Goal: Information Seeking & Learning: Learn about a topic

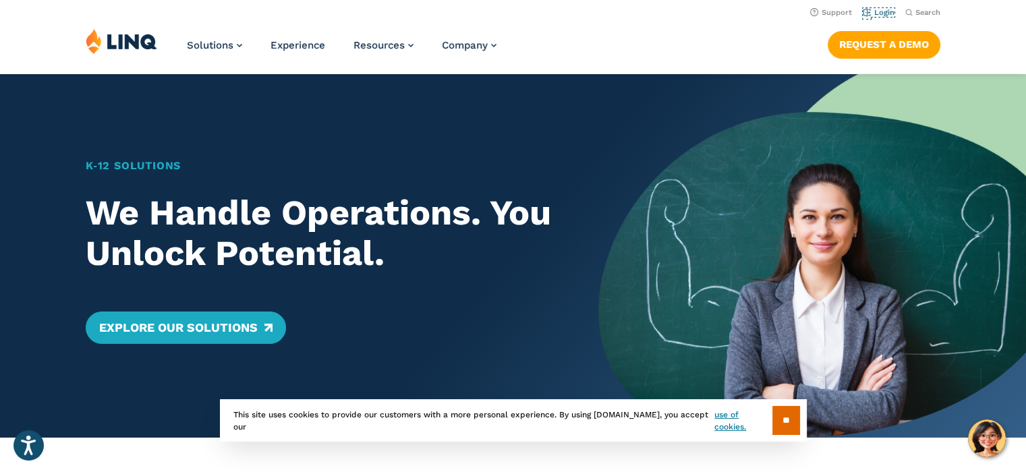
click at [883, 16] on link "Login" at bounding box center [879, 12] width 32 height 9
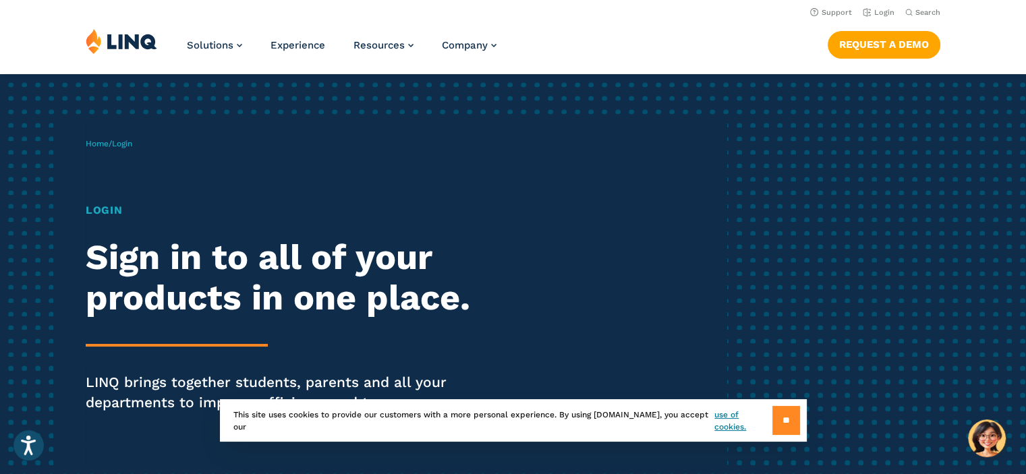
click at [774, 422] on input "**" at bounding box center [786, 420] width 28 height 29
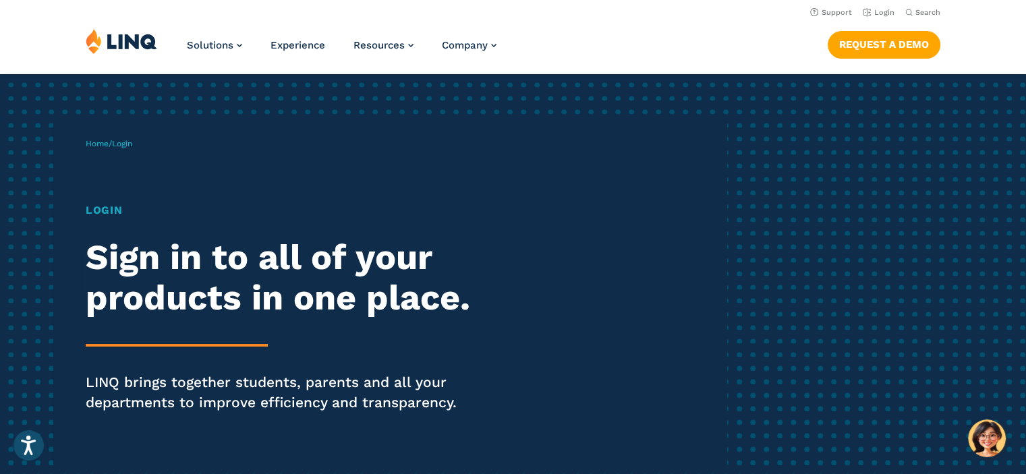
click at [124, 142] on span "Login" at bounding box center [122, 143] width 20 height 9
click at [104, 212] on h1 "Login" at bounding box center [283, 210] width 395 height 16
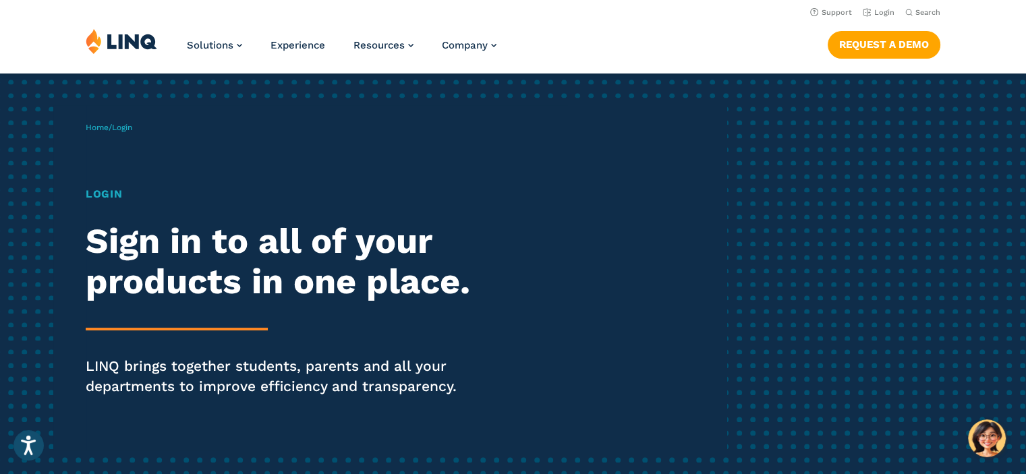
scroll to position [15, 0]
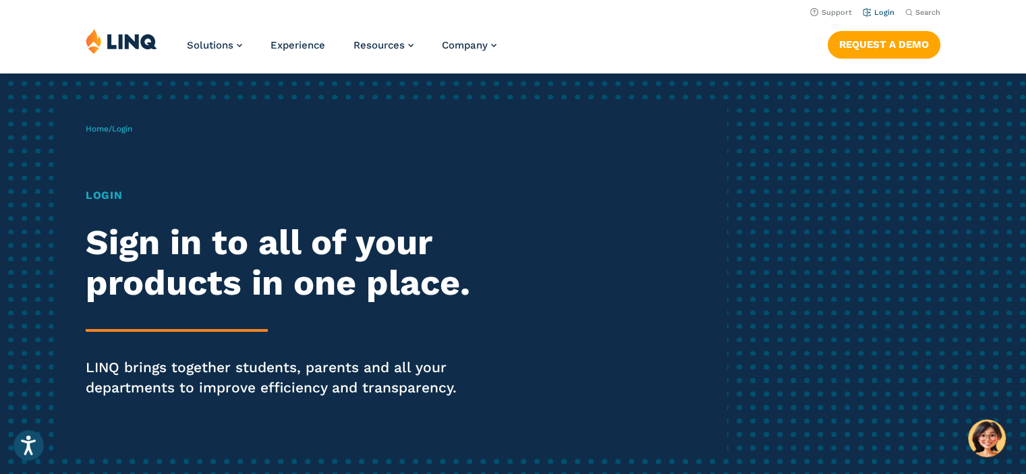
click at [874, 10] on link "Login" at bounding box center [879, 12] width 32 height 9
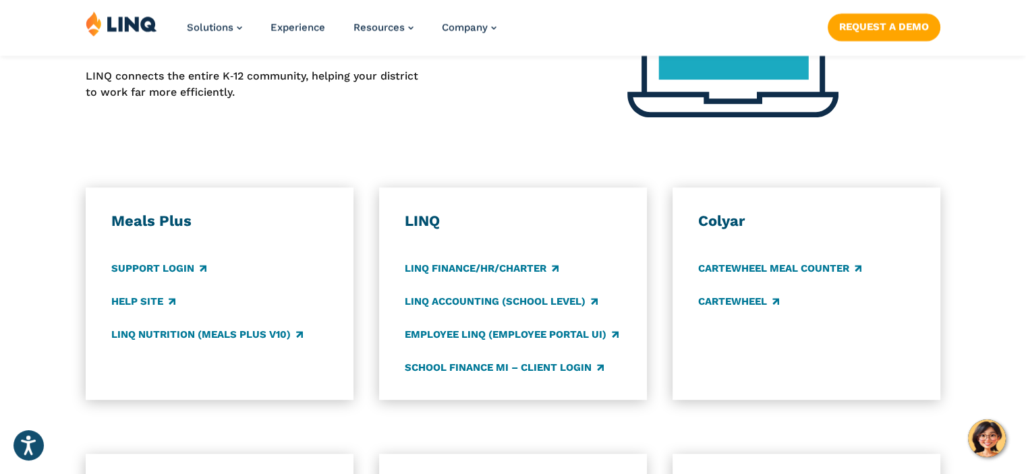
scroll to position [628, 0]
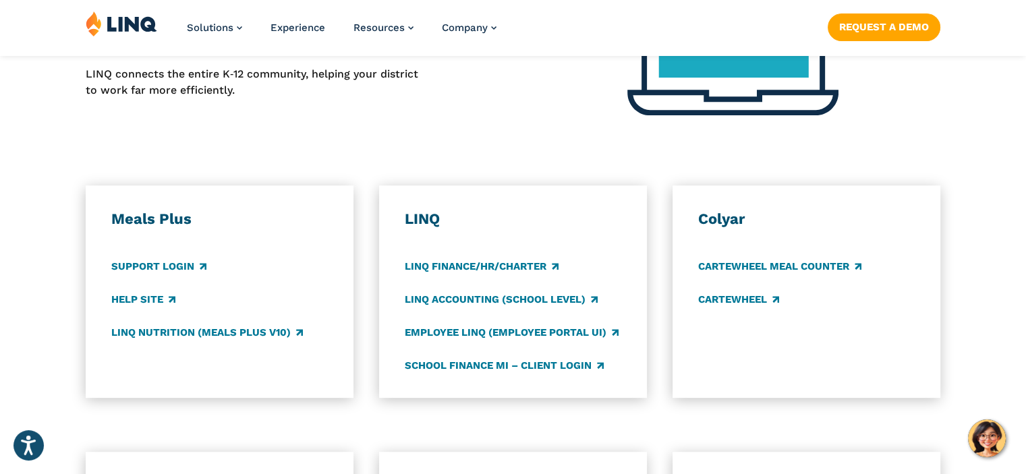
click at [138, 275] on div "Meals Plus Support Login Help Site LINQ Nutrition (Meals Plus v10)" at bounding box center [219, 292] width 217 height 164
click at [138, 264] on link "Support Login" at bounding box center [158, 266] width 95 height 15
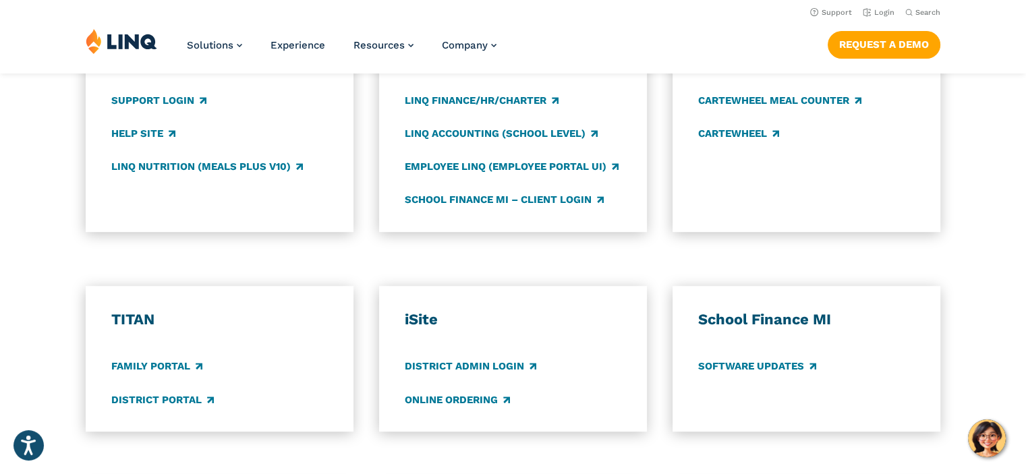
scroll to position [793, 0]
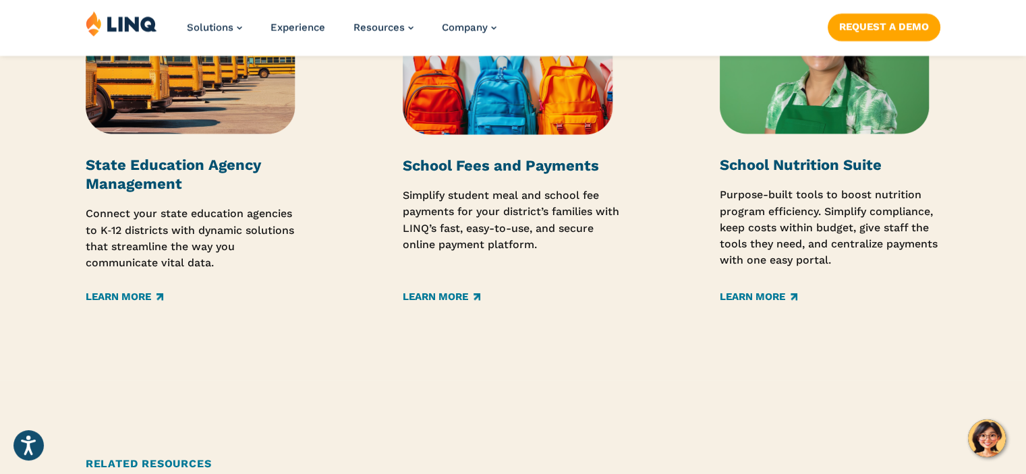
scroll to position [2199, 0]
click at [498, 78] on img at bounding box center [508, 58] width 210 height 154
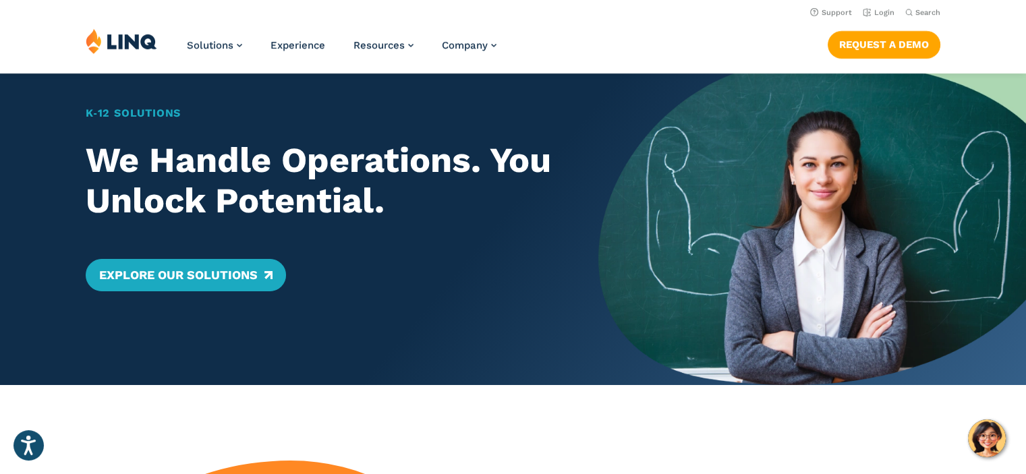
scroll to position [0, 0]
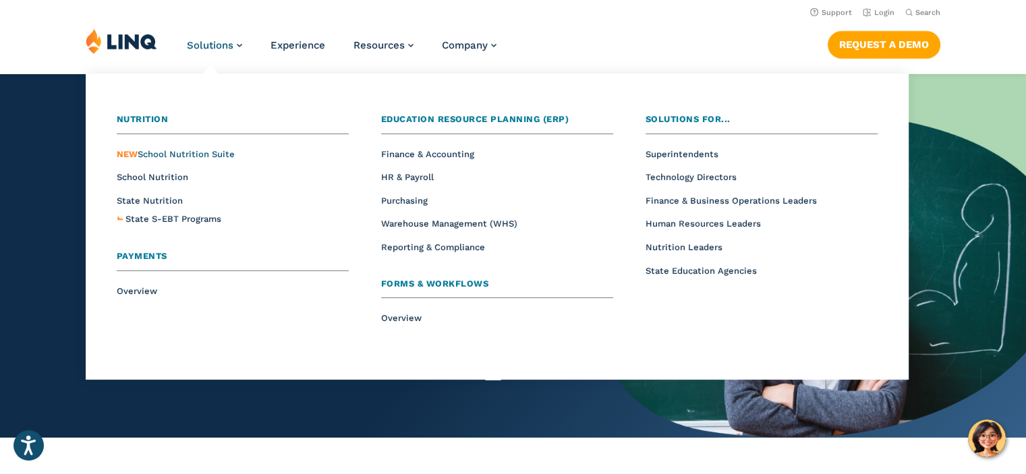
click at [202, 156] on span "NEW School Nutrition Suite" at bounding box center [176, 154] width 118 height 10
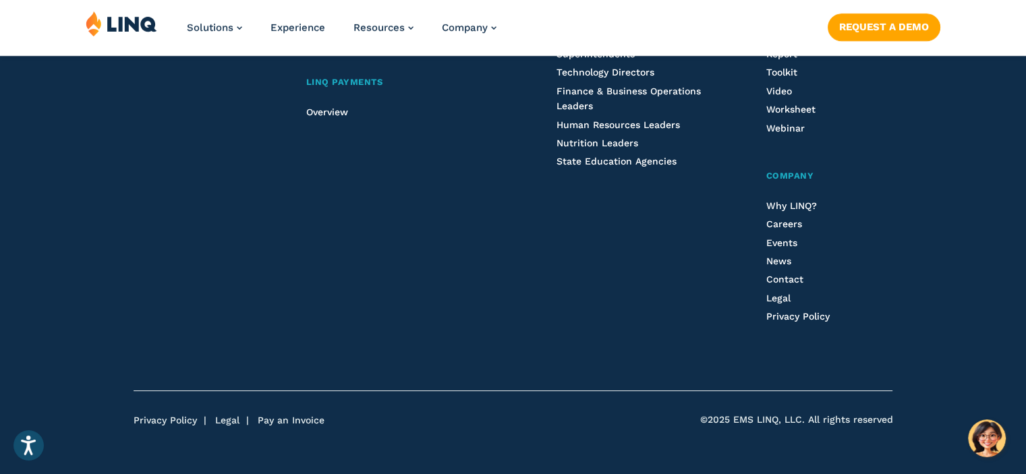
scroll to position [1808, 0]
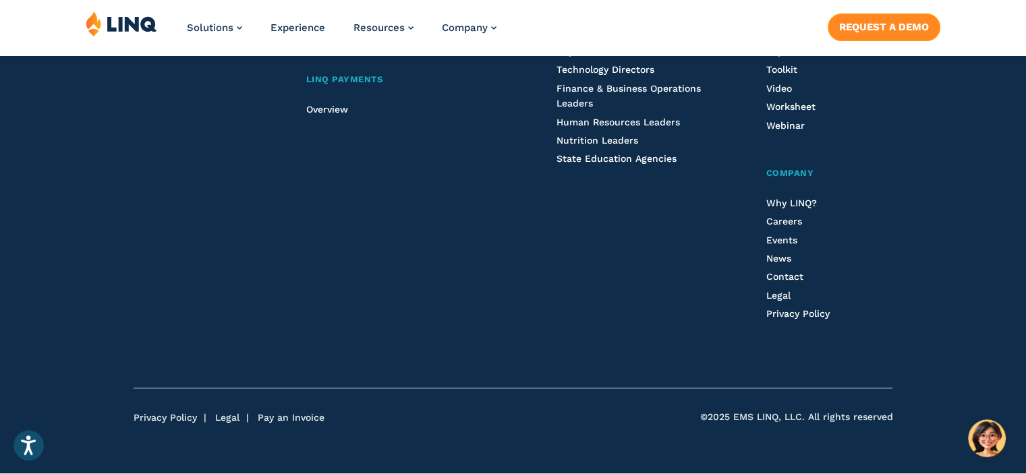
click at [881, 30] on link "Request a Demo" at bounding box center [884, 26] width 113 height 27
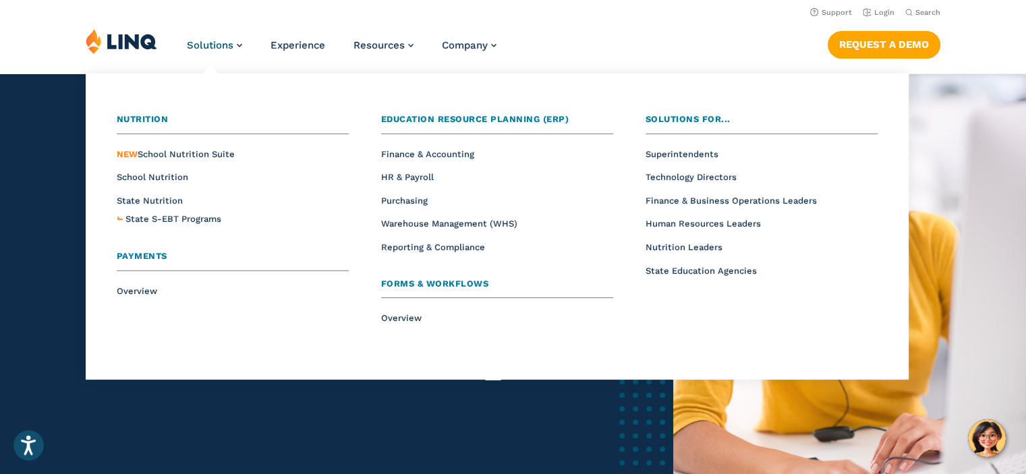
click at [146, 252] on span "Payments" at bounding box center [142, 256] width 51 height 10
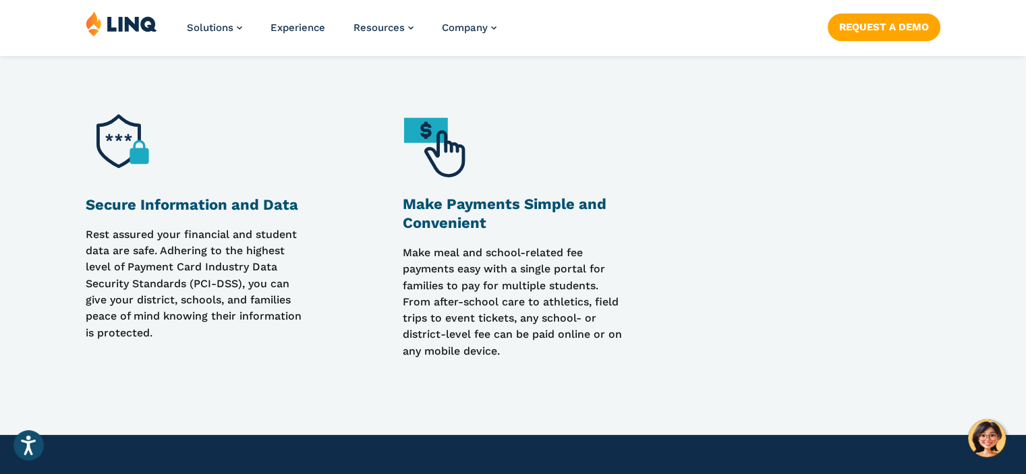
scroll to position [1361, 0]
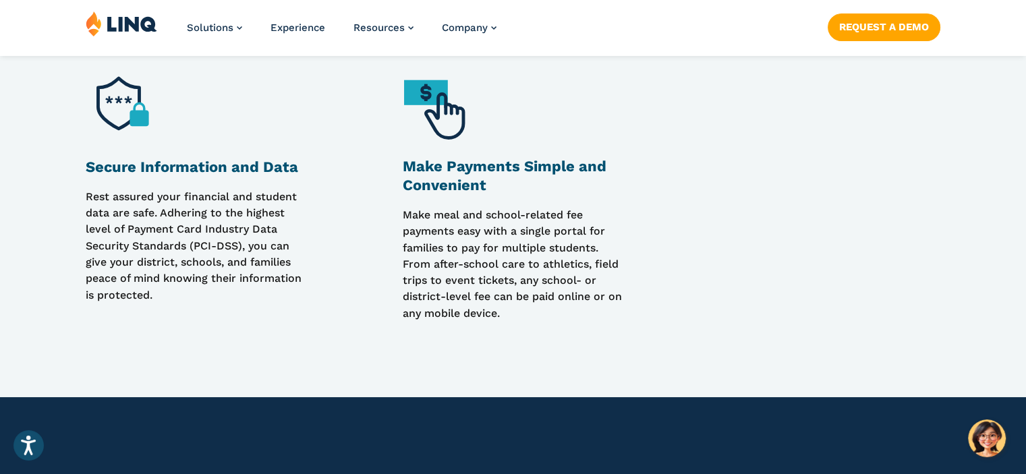
click at [434, 100] on img at bounding box center [441, 108] width 76 height 76
click at [443, 115] on img at bounding box center [441, 108] width 76 height 76
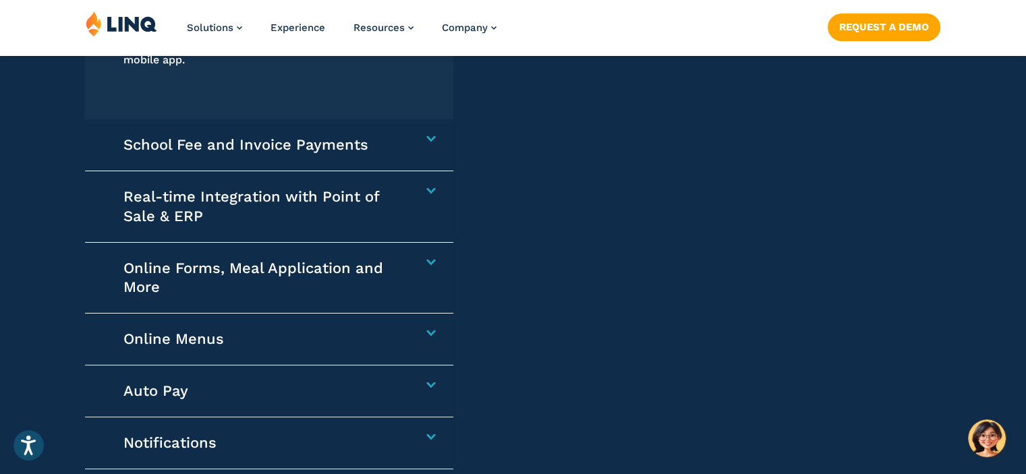
scroll to position [2060, 0]
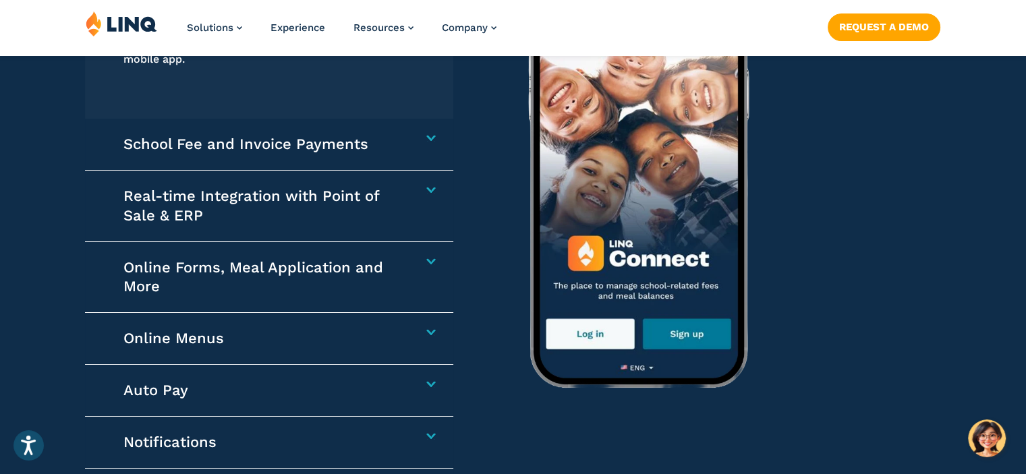
click at [402, 137] on h4 "School Fee and Invoice Payments" at bounding box center [262, 144] width 279 height 19
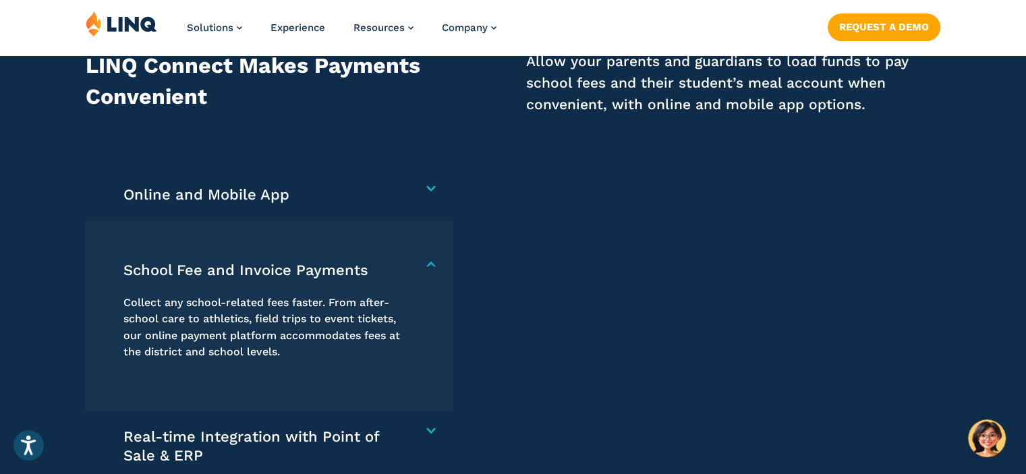
scroll to position [1840, 0]
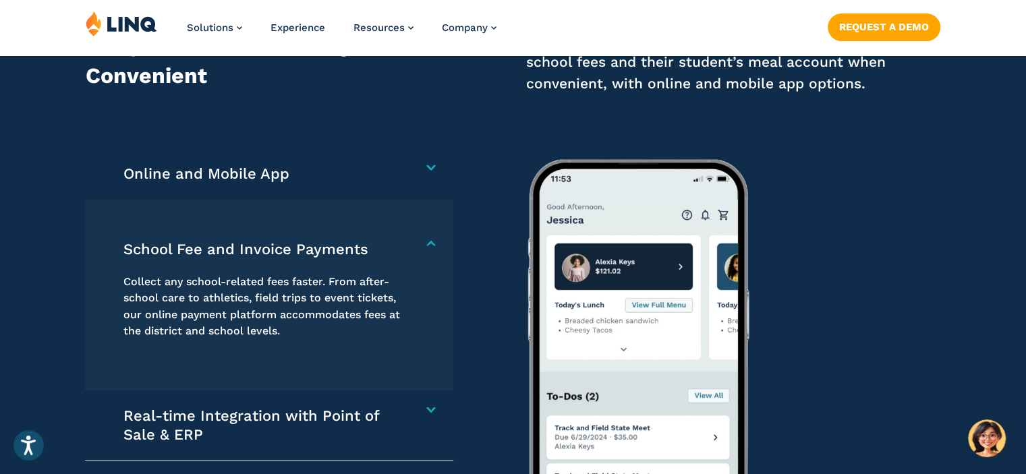
click at [437, 171] on div "Online and Mobile App Families can add one-time or recurring funds to pay schoo…" at bounding box center [269, 173] width 368 height 51
click at [402, 165] on h4 "Online and Mobile App" at bounding box center [262, 174] width 279 height 19
